Goal: Task Accomplishment & Management: Use online tool/utility

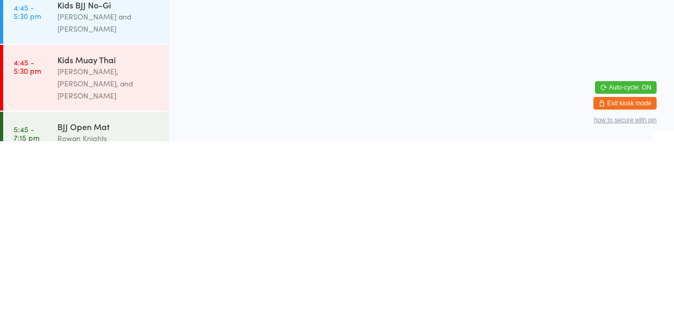
scroll to position [454, 0]
click at [108, 250] on div "Kids Muay Thai" at bounding box center [108, 250] width 102 height 12
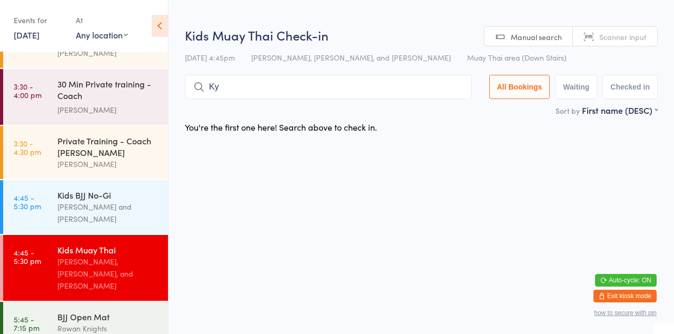
type input "Ky"
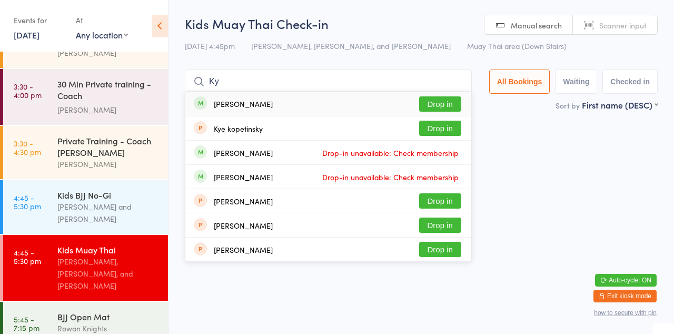
click at [454, 100] on button "Drop in" at bounding box center [440, 103] width 42 height 15
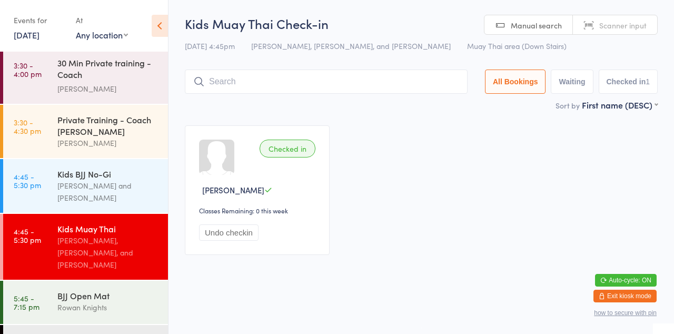
scroll to position [474, 0]
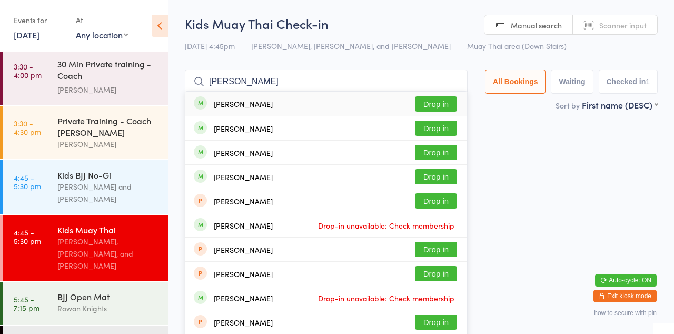
type input "[PERSON_NAME]"
click at [440, 108] on button "Drop in" at bounding box center [436, 103] width 42 height 15
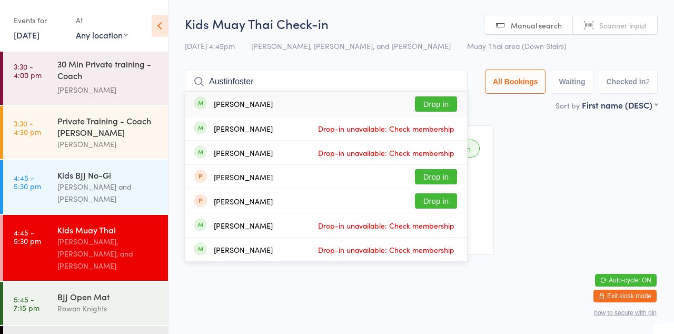
type input "Austinfoster"
click at [448, 117] on div "[PERSON_NAME] Drop-in unavailable: Check membership" at bounding box center [326, 128] width 282 height 24
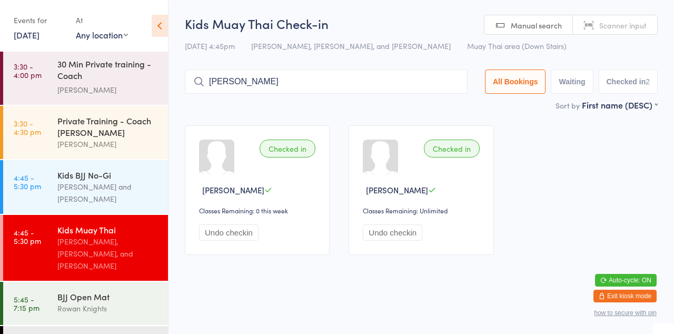
type input "[PERSON_NAME]"
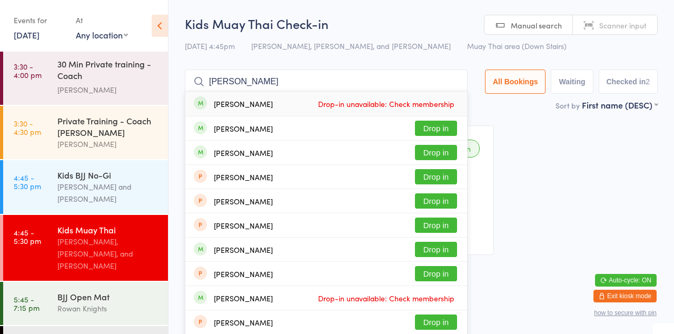
click at [444, 127] on button "Drop in" at bounding box center [436, 128] width 42 height 15
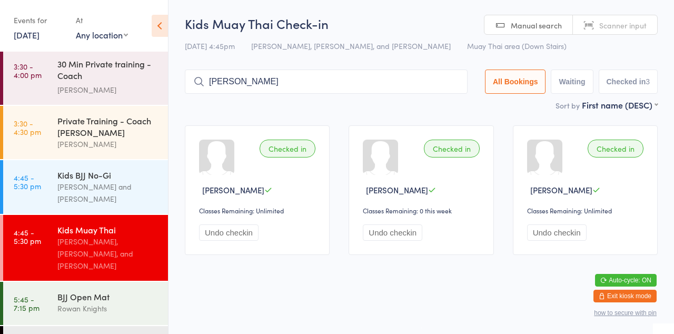
type input "[PERSON_NAME]"
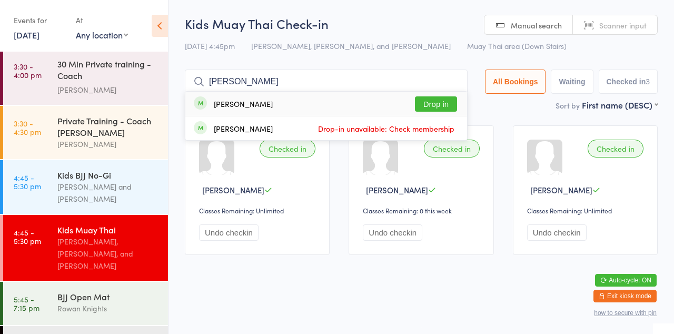
scroll to position [454, 0]
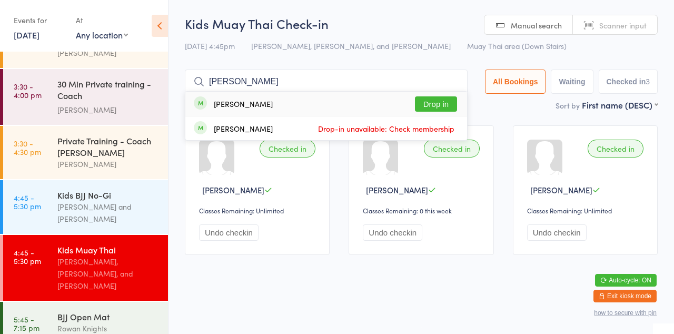
click at [444, 104] on button "Drop in" at bounding box center [436, 103] width 42 height 15
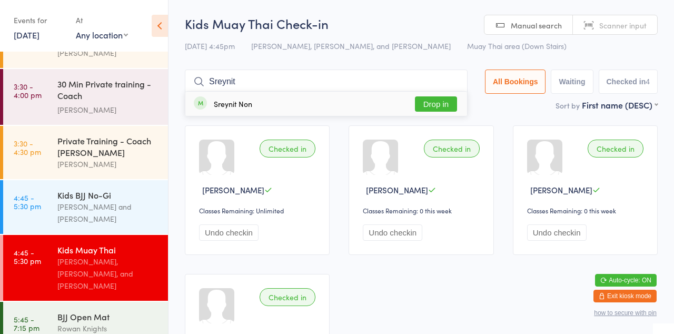
type input "Sreynit"
click at [427, 111] on button "Drop in" at bounding box center [436, 103] width 42 height 15
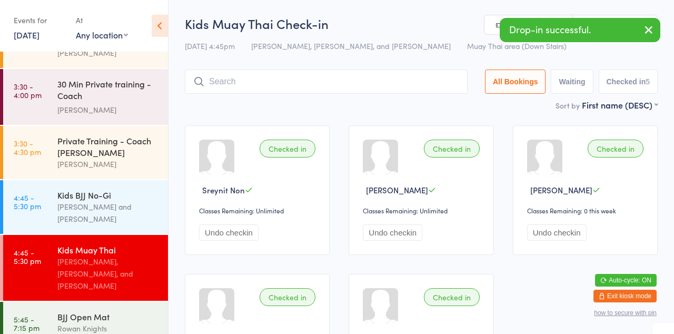
scroll to position [452, 0]
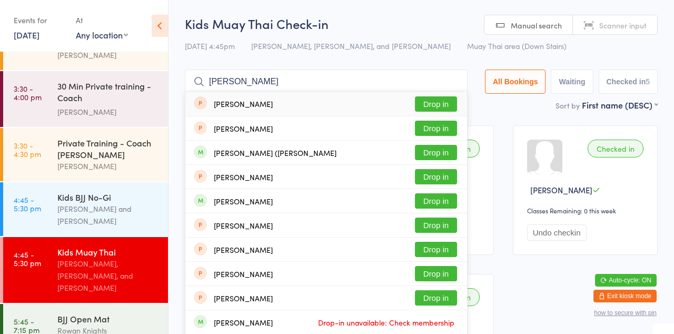
type input "[PERSON_NAME]"
click at [446, 155] on button "Drop in" at bounding box center [436, 152] width 42 height 15
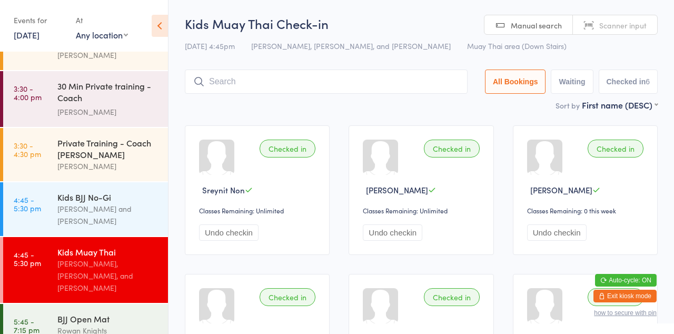
scroll to position [454, 0]
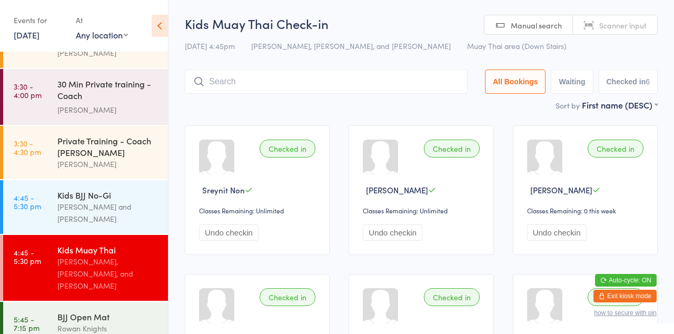
click at [232, 119] on div "Checked in Sreynit Non Classes Remaining: Unlimited Undo checkin Checked in [PE…" at bounding box center [421, 270] width 492 height 308
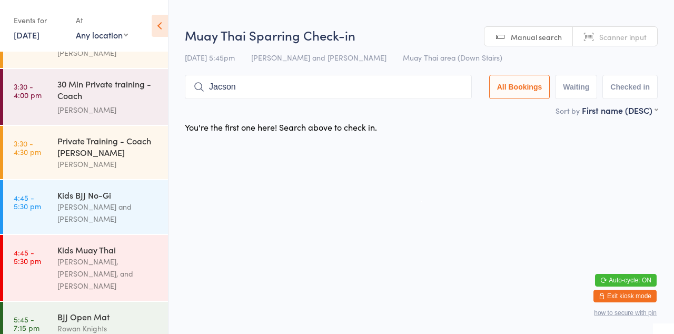
type input "Jacson"
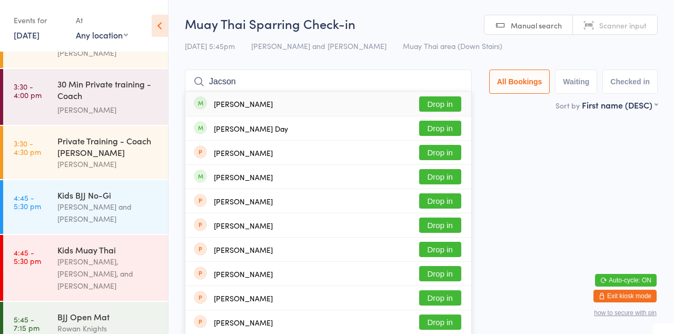
click at [437, 106] on button "Drop in" at bounding box center [440, 103] width 42 height 15
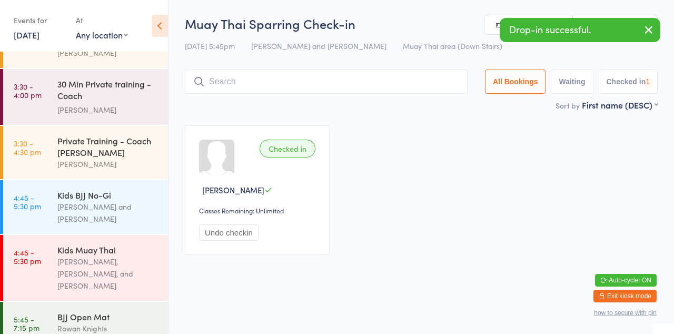
click at [393, 137] on div "Checked in [PERSON_NAME] Classes Remaining: Unlimited Undo checkin" at bounding box center [421, 190] width 492 height 149
click at [101, 258] on div "[PERSON_NAME], [PERSON_NAME], and [PERSON_NAME]" at bounding box center [108, 274] width 102 height 36
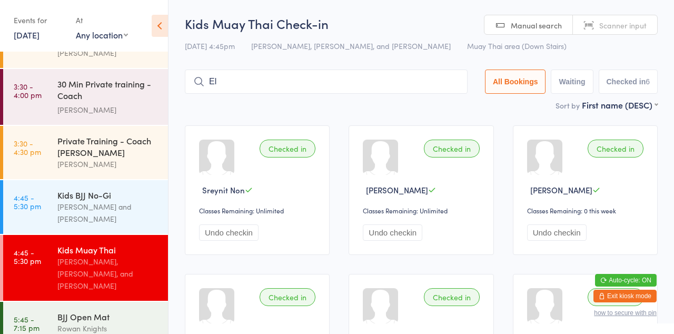
type input "[PERSON_NAME]"
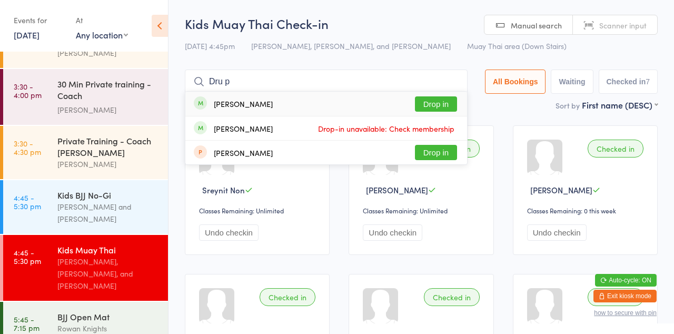
type input "Dru p"
click at [446, 106] on button "Drop in" at bounding box center [436, 103] width 42 height 15
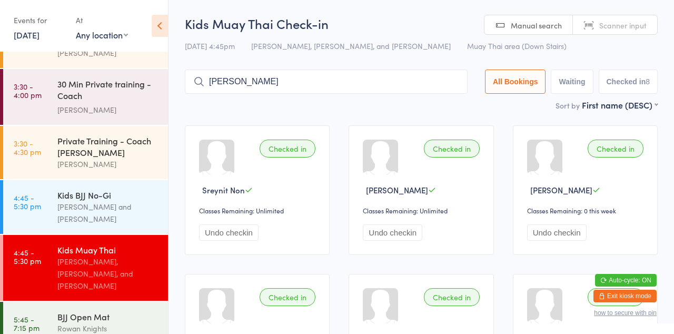
type input "[PERSON_NAME]"
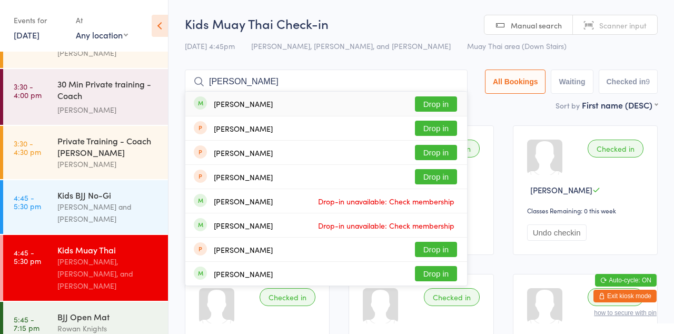
click at [443, 105] on button "Drop in" at bounding box center [436, 103] width 42 height 15
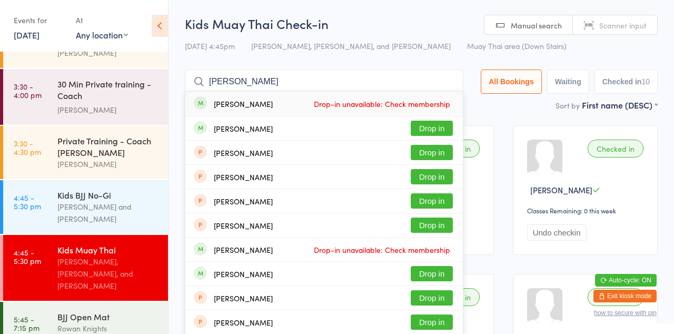
type input "[PERSON_NAME]"
click at [440, 129] on button "Drop in" at bounding box center [432, 128] width 42 height 15
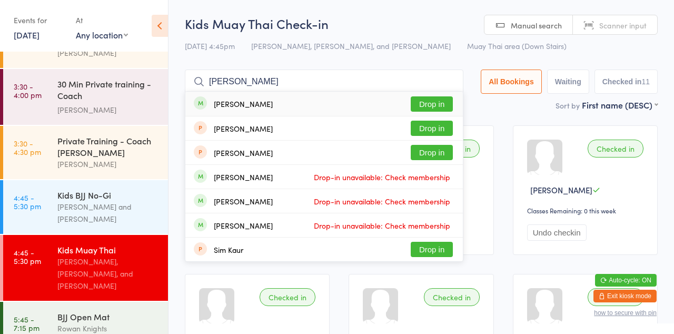
type input "[PERSON_NAME]"
click at [436, 107] on button "Drop in" at bounding box center [432, 103] width 42 height 15
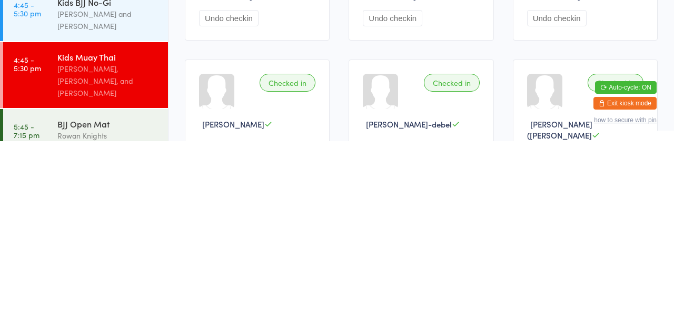
scroll to position [337, 0]
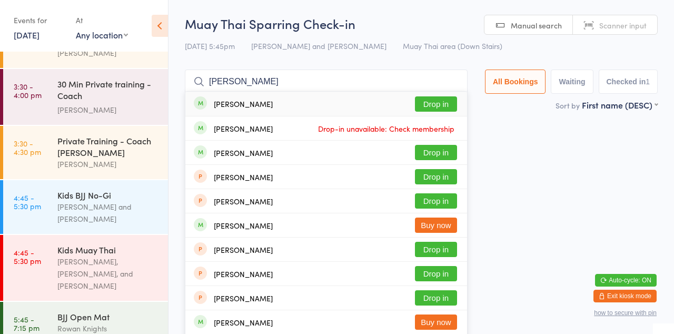
type input "[PERSON_NAME]"
click at [443, 150] on button "Drop in" at bounding box center [436, 152] width 42 height 15
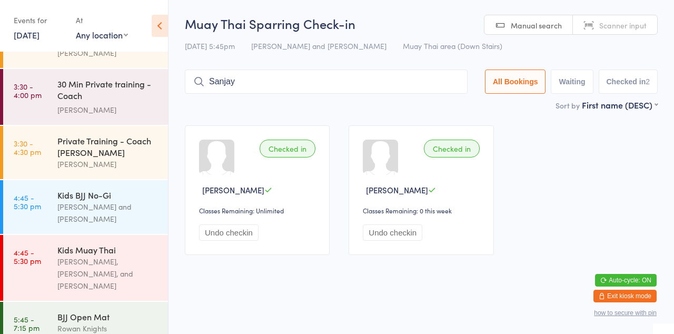
type input "Sanjay"
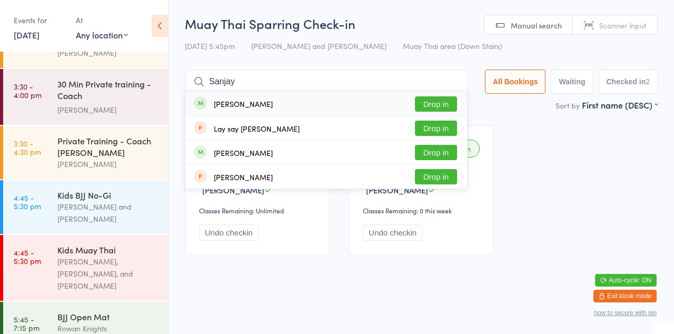
click at [446, 105] on button "Drop in" at bounding box center [436, 103] width 42 height 15
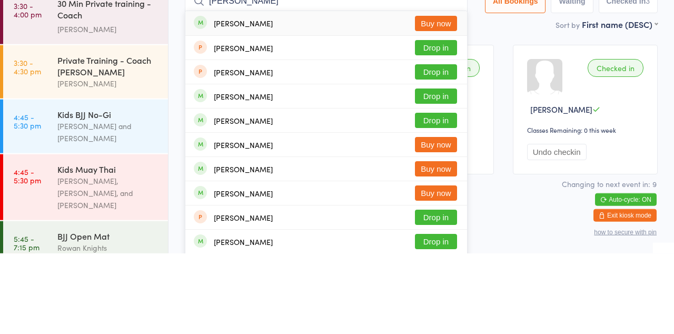
type input "[PERSON_NAME]"
click at [451, 203] on button "Drop in" at bounding box center [436, 200] width 42 height 15
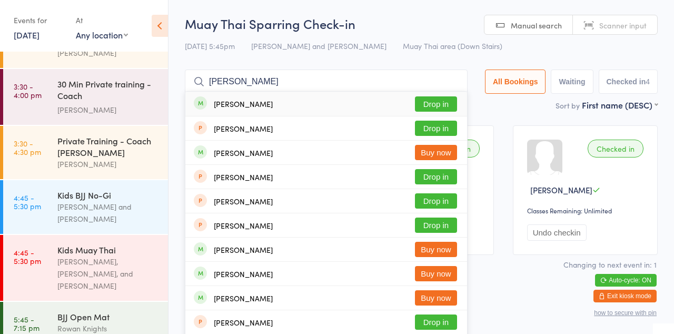
type input "[PERSON_NAME]"
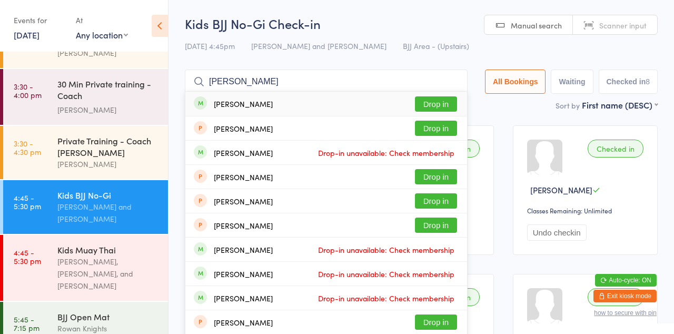
type input "[PERSON_NAME]"
click at [454, 104] on button "Drop in" at bounding box center [436, 103] width 42 height 15
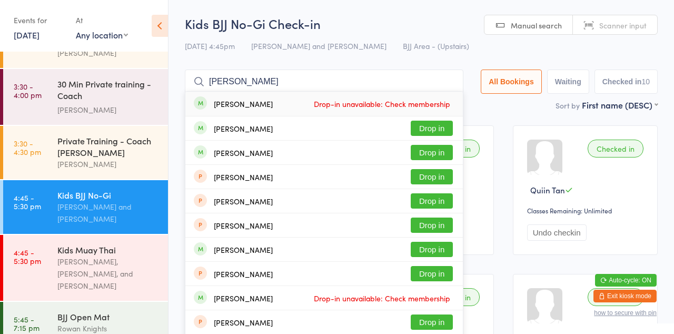
type input "[PERSON_NAME]"
click at [442, 156] on button "Drop in" at bounding box center [432, 152] width 42 height 15
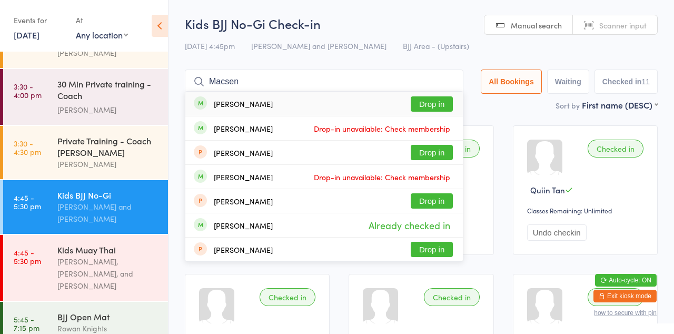
type input "Macsen"
click at [437, 105] on button "Drop in" at bounding box center [432, 103] width 42 height 15
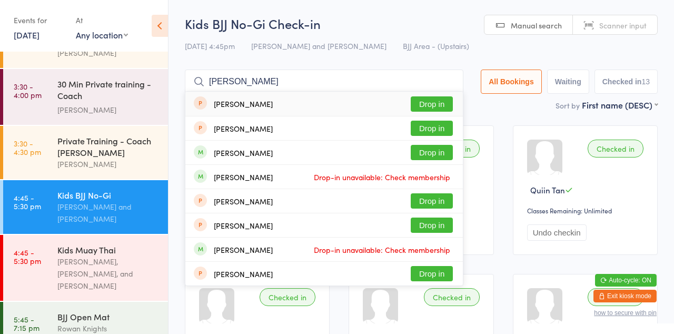
type input "[PERSON_NAME]"
click at [444, 107] on button "Drop in" at bounding box center [432, 103] width 42 height 15
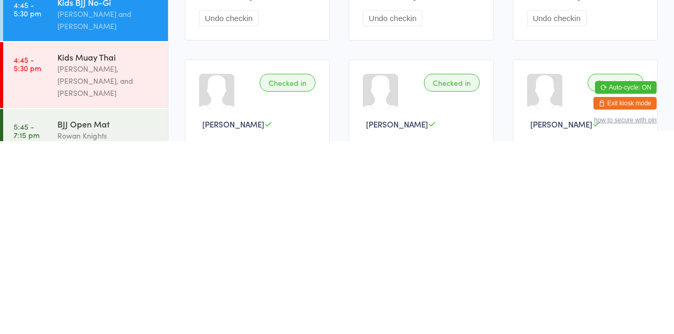
scroll to position [23, 0]
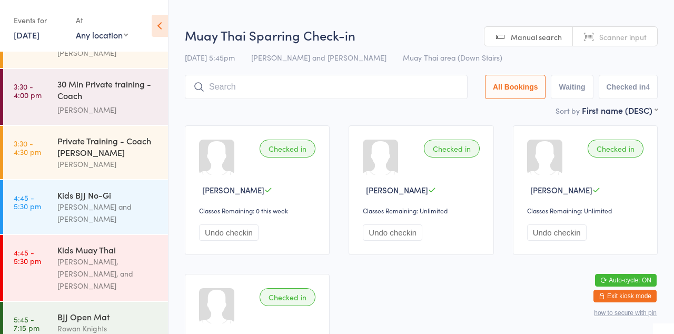
type input "E"
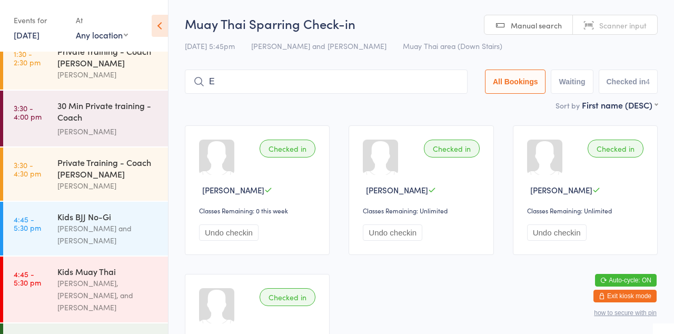
scroll to position [454, 0]
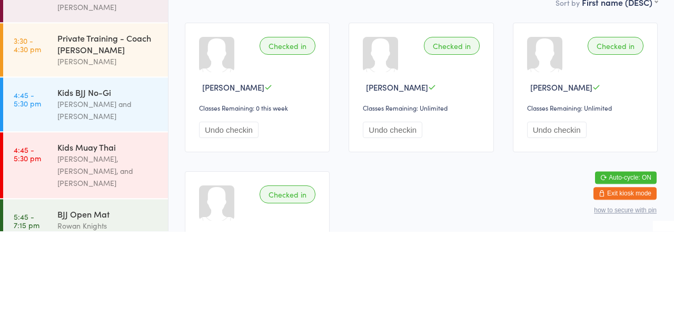
click at [86, 260] on div "[PERSON_NAME], [PERSON_NAME], and [PERSON_NAME]" at bounding box center [108, 274] width 102 height 36
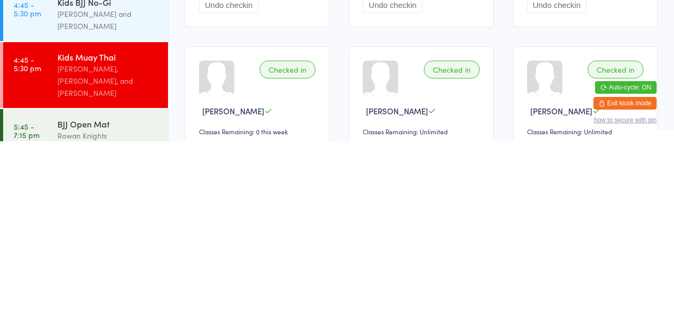
scroll to position [77, 0]
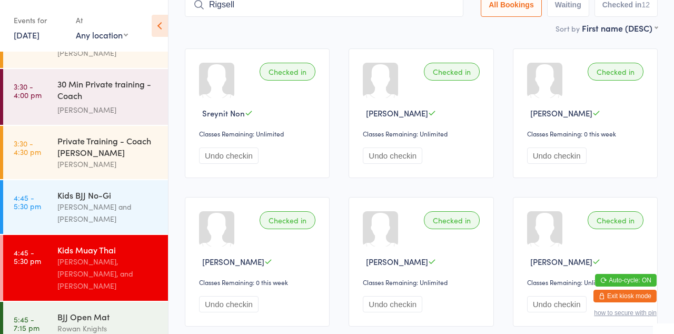
type input "Rigsell"
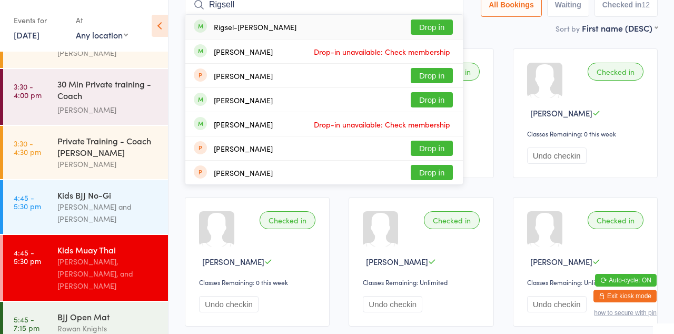
click at [420, 33] on button "Drop in" at bounding box center [432, 26] width 42 height 15
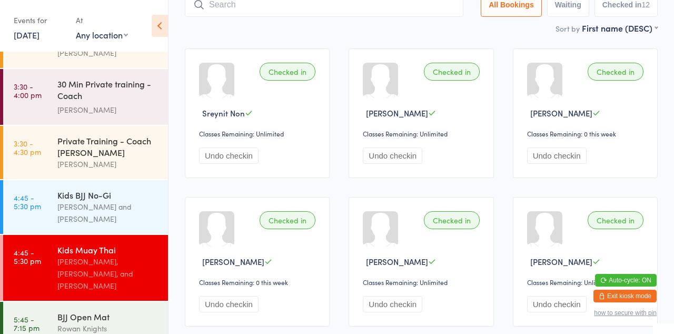
scroll to position [70, 0]
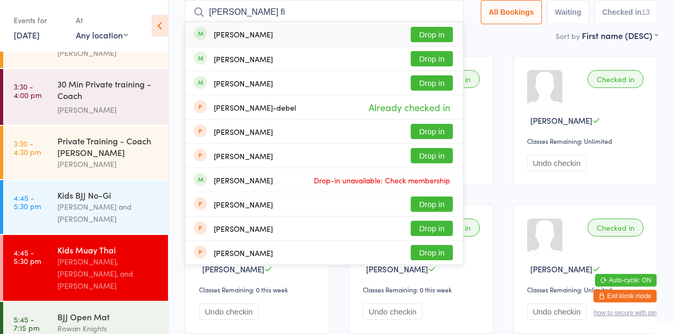
type input "[PERSON_NAME] fi"
click at [449, 34] on button "Drop in" at bounding box center [432, 34] width 42 height 15
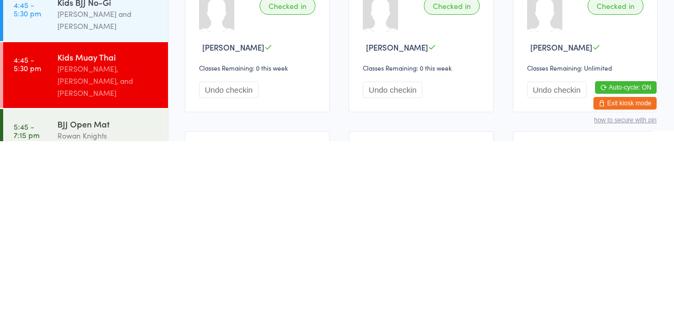
scroll to position [107, 0]
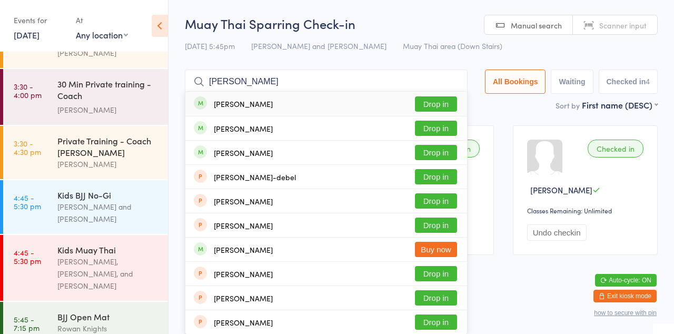
type input "[PERSON_NAME]"
click at [455, 109] on button "Drop in" at bounding box center [436, 103] width 42 height 15
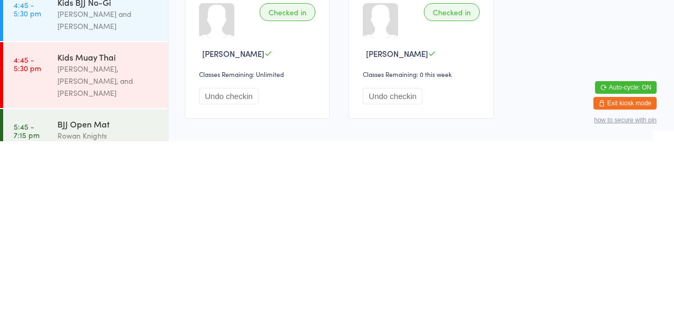
scroll to position [93, 0]
click at [96, 258] on div "[PERSON_NAME], [PERSON_NAME], and [PERSON_NAME]" at bounding box center [108, 274] width 102 height 36
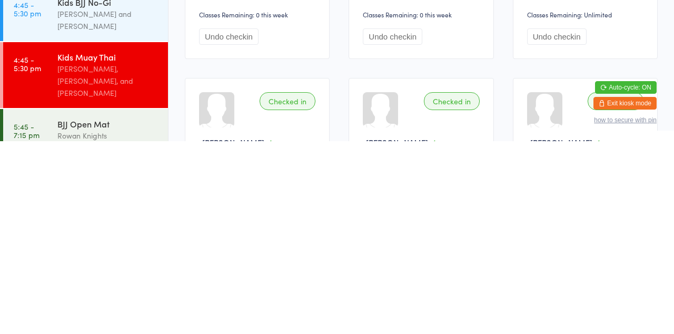
scroll to position [160, 0]
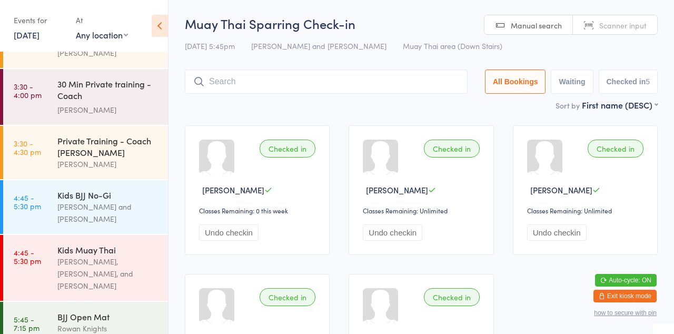
click at [336, 125] on div "Checked in [PERSON_NAME] Classes Remaining: 0 this week Undo checkin Checked in…" at bounding box center [421, 264] width 492 height 297
click at [334, 81] on input "search" at bounding box center [326, 82] width 283 height 24
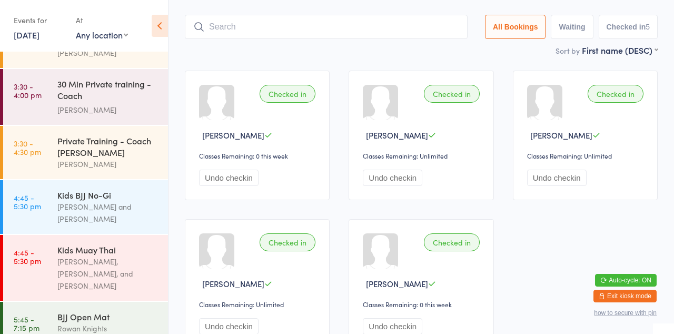
scroll to position [70, 0]
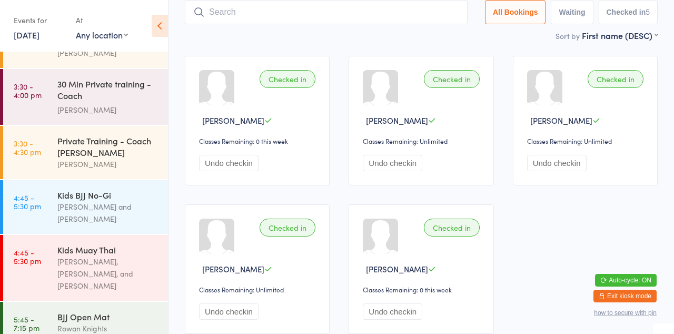
click at [440, 52] on div "Checked in [PERSON_NAME] Classes Remaining: 0 this week Undo checkin Checked in…" at bounding box center [421, 194] width 492 height 297
click at [354, 16] on input "search" at bounding box center [326, 12] width 283 height 24
type input "[PERSON_NAME]"
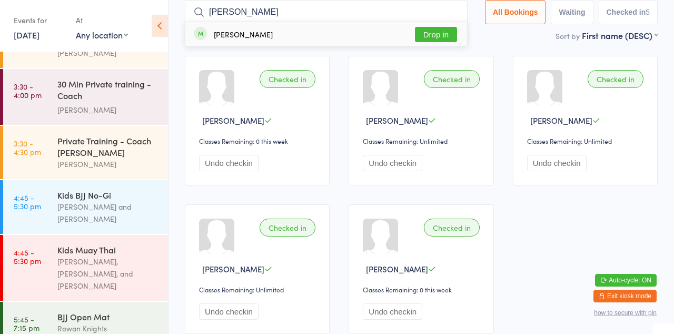
click at [435, 37] on button "Drop in" at bounding box center [436, 34] width 42 height 15
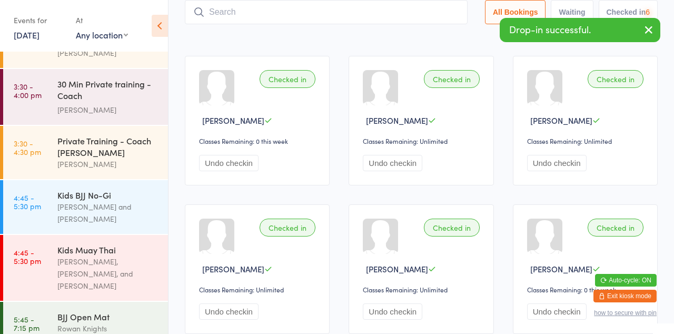
click at [423, 41] on div "Sort by First name (DESC) First name (ASC) First name (DESC) Last name (ASC) La…" at bounding box center [421, 36] width 473 height 12
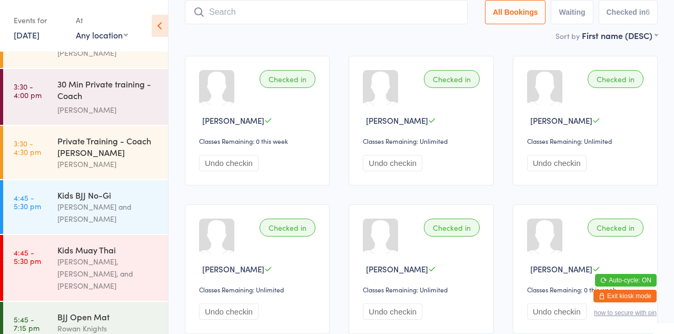
click at [237, 23] on input "search" at bounding box center [326, 12] width 283 height 24
type input "Alder"
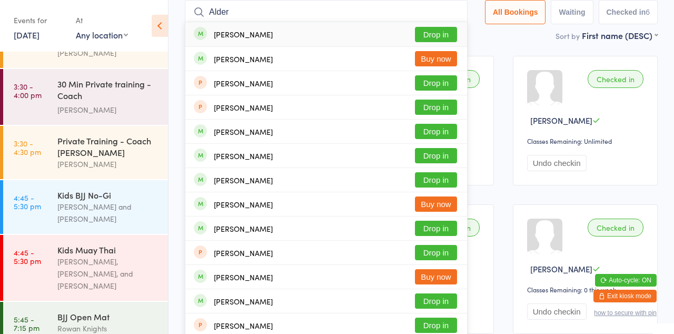
click at [439, 44] on div "[PERSON_NAME] Drop in" at bounding box center [326, 34] width 282 height 24
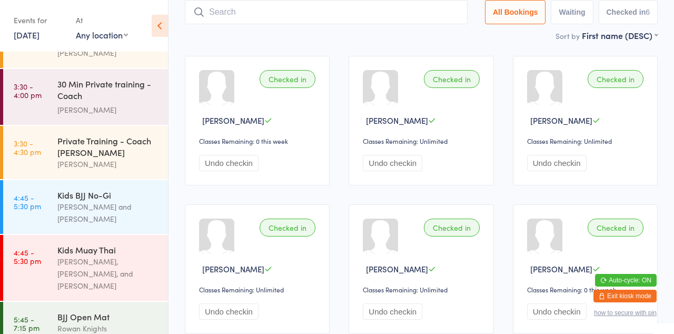
click at [440, 38] on div "Sort by First name (DESC) First name (ASC) First name (DESC) Last name (ASC) La…" at bounding box center [421, 36] width 473 height 12
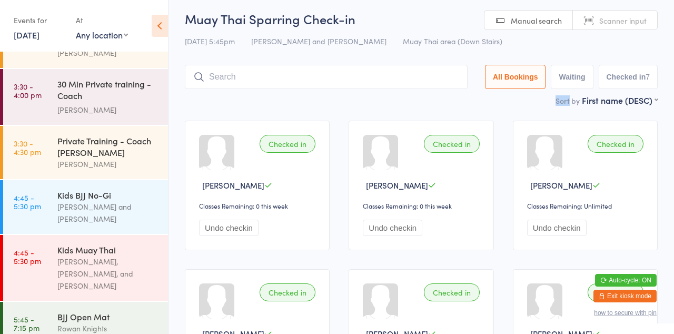
scroll to position [0, 0]
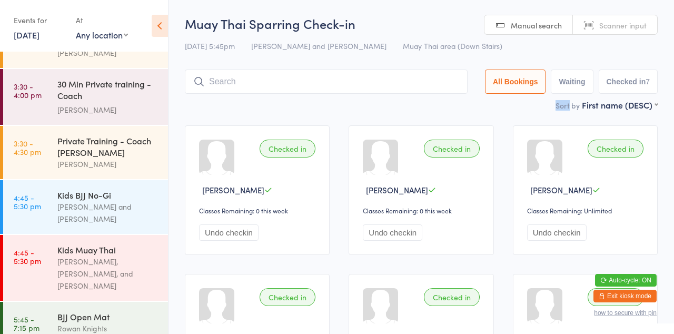
click at [271, 86] on input "search" at bounding box center [326, 82] width 283 height 24
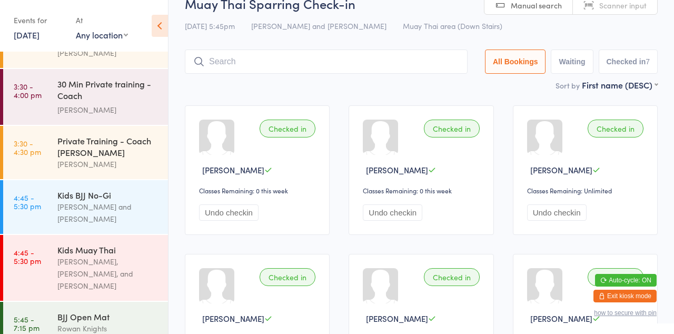
scroll to position [70, 0]
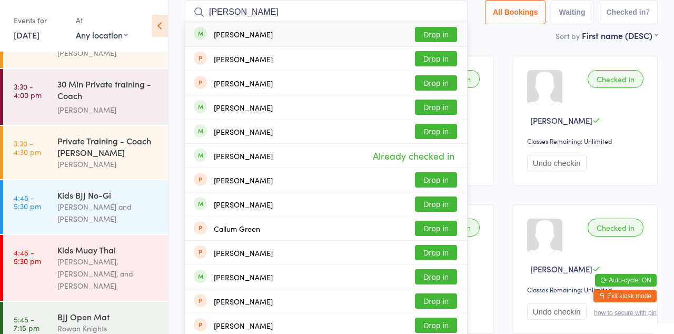
type input "[PERSON_NAME]"
click at [439, 35] on button "Drop in" at bounding box center [436, 34] width 42 height 15
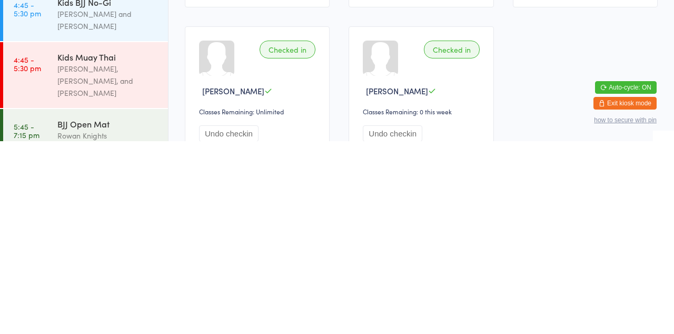
scroll to position [77, 0]
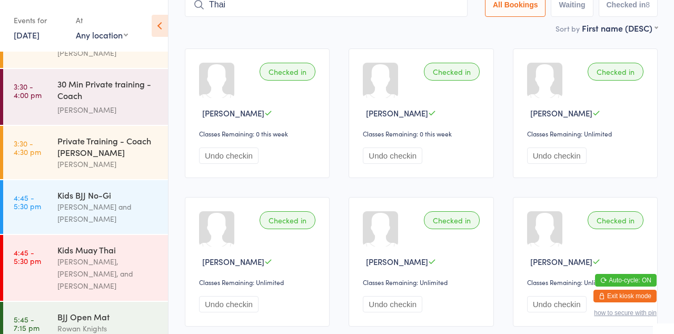
type input "Thai"
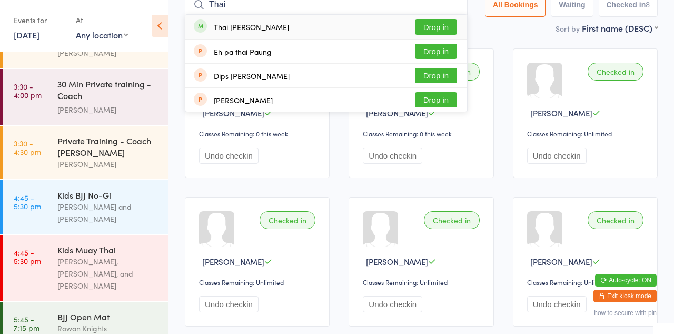
click at [454, 25] on button "Drop in" at bounding box center [436, 26] width 42 height 15
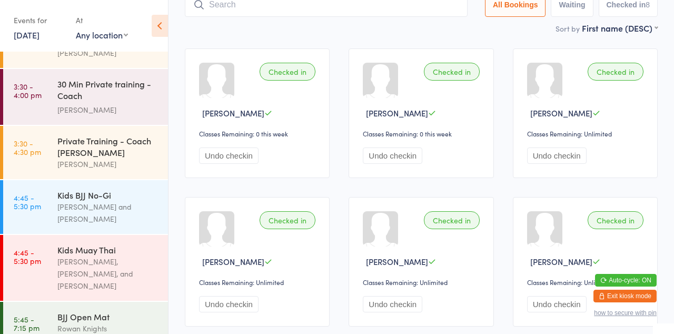
scroll to position [70, 0]
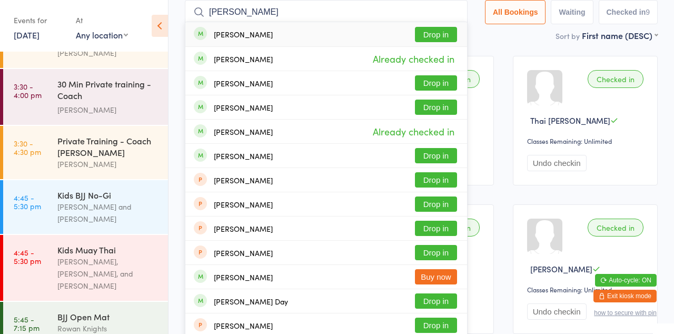
type input "[PERSON_NAME]"
click at [448, 158] on button "Drop in" at bounding box center [436, 155] width 42 height 15
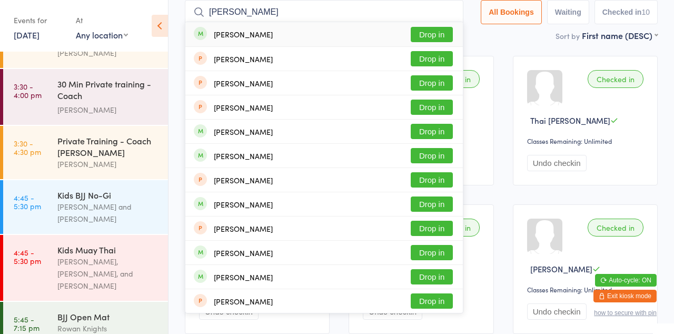
type input "[PERSON_NAME]"
click at [448, 34] on button "Drop in" at bounding box center [432, 34] width 42 height 15
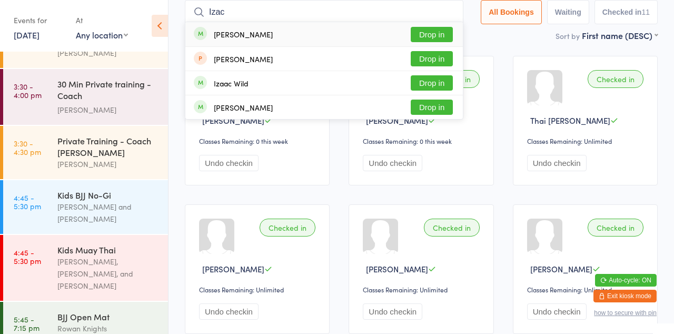
type input "Izac"
click at [440, 35] on button "Drop in" at bounding box center [432, 34] width 42 height 15
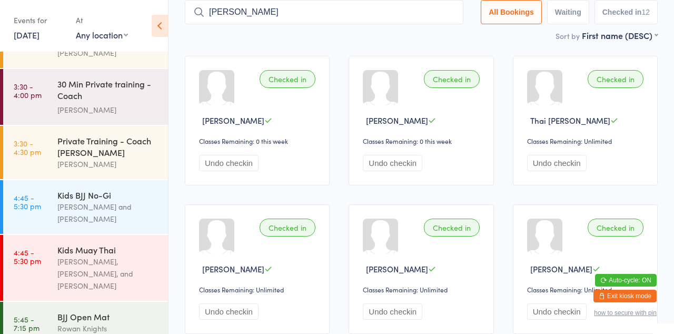
type input "[PERSON_NAME]"
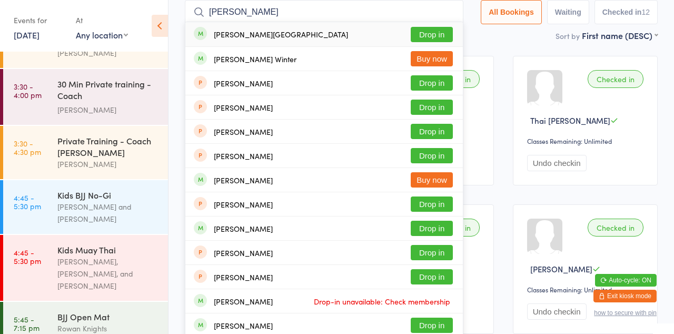
click at [422, 41] on button "Drop in" at bounding box center [432, 34] width 42 height 15
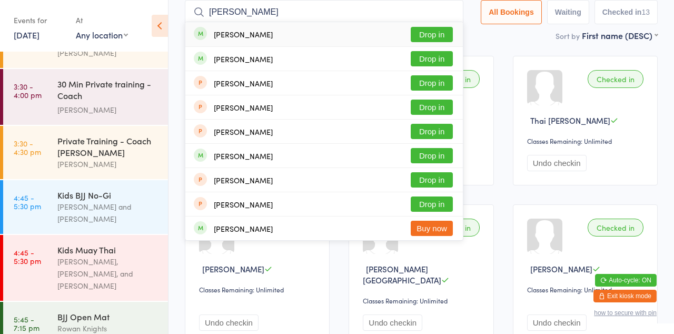
type input "[PERSON_NAME]"
click at [430, 72] on div "[PERSON_NAME] Drop in" at bounding box center [324, 83] width 278 height 24
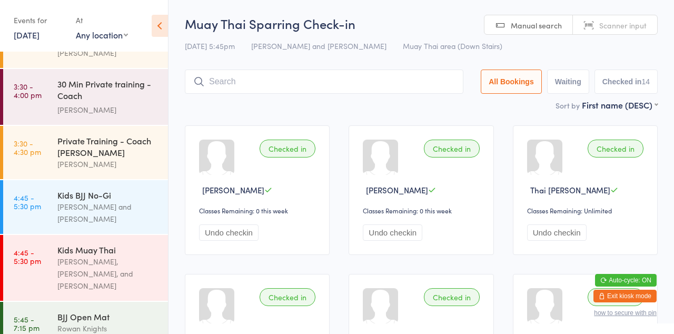
scroll to position [503, 0]
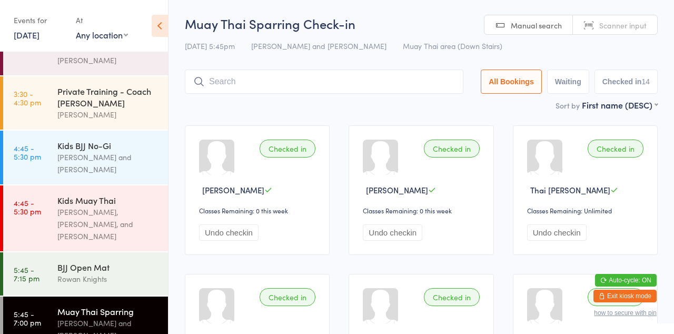
click at [260, 80] on input "search" at bounding box center [324, 82] width 279 height 24
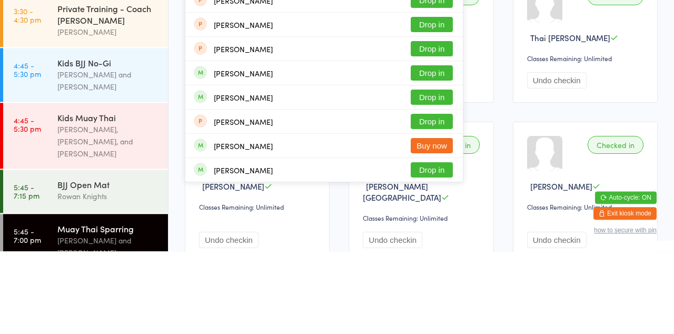
scroll to position [454, 0]
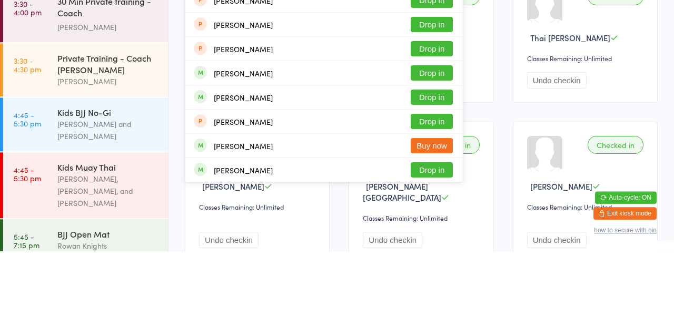
type input "[PERSON_NAME]"
click at [433, 255] on button "Drop in" at bounding box center [432, 252] width 42 height 15
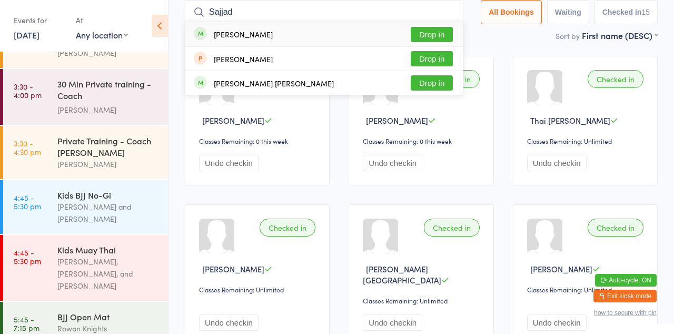
type input "Sajjad"
click at [450, 38] on button "Drop in" at bounding box center [432, 34] width 42 height 15
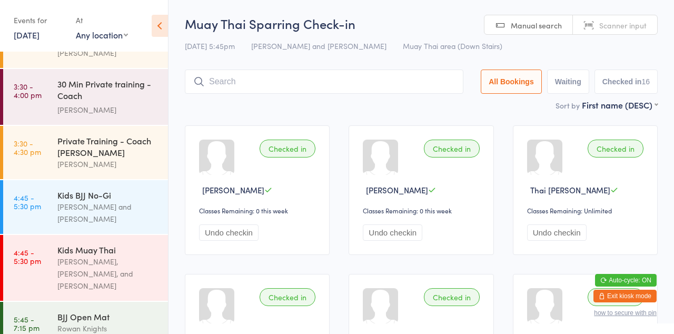
scroll to position [503, 0]
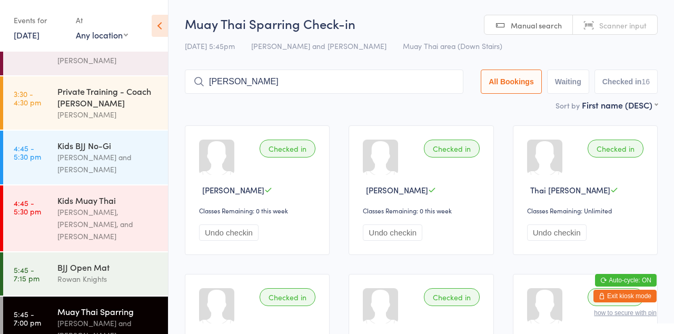
type input "[PERSON_NAME]"
click at [443, 102] on button "Drop in" at bounding box center [432, 103] width 42 height 15
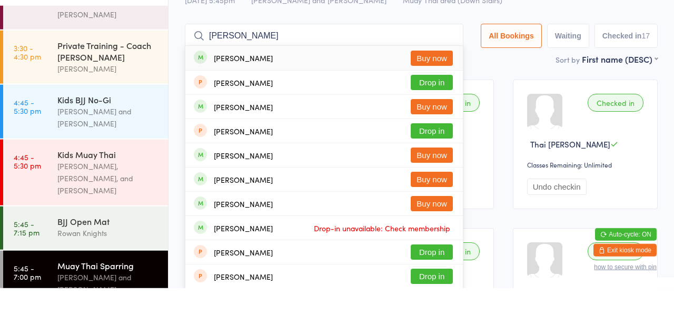
scroll to position [454, 0]
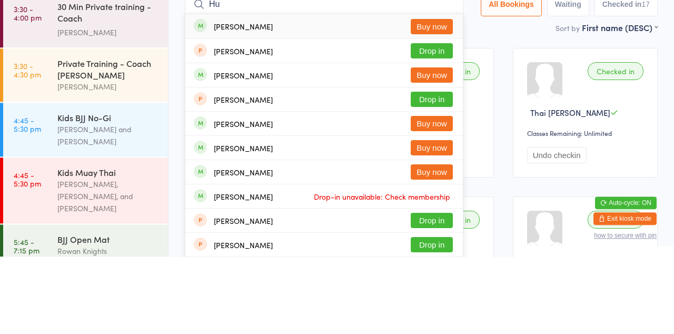
type input "H"
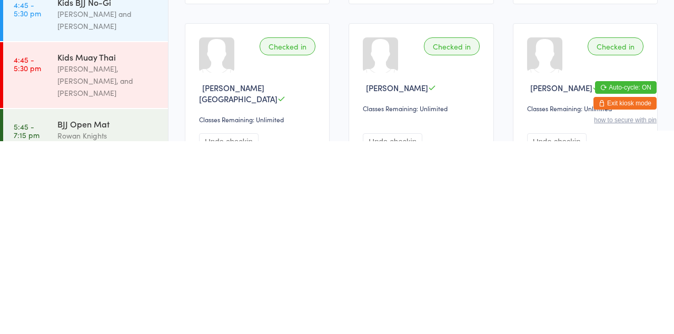
scroll to position [220, 0]
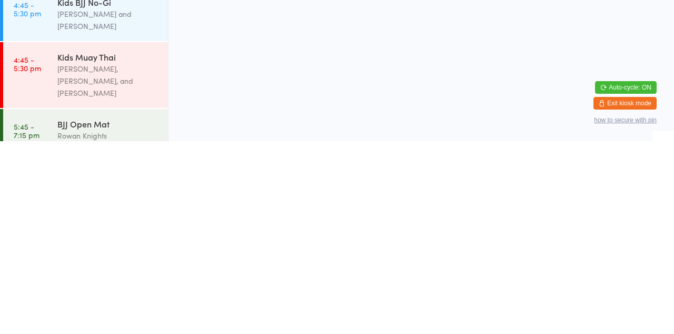
scroll to position [0, 0]
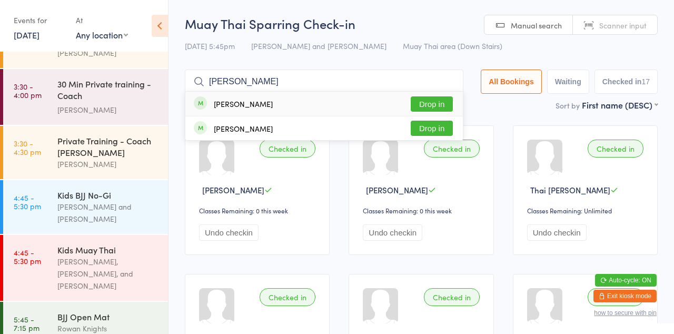
type input "[PERSON_NAME]"
click at [440, 103] on button "Drop in" at bounding box center [432, 103] width 42 height 15
